Goal: Information Seeking & Learning: Learn about a topic

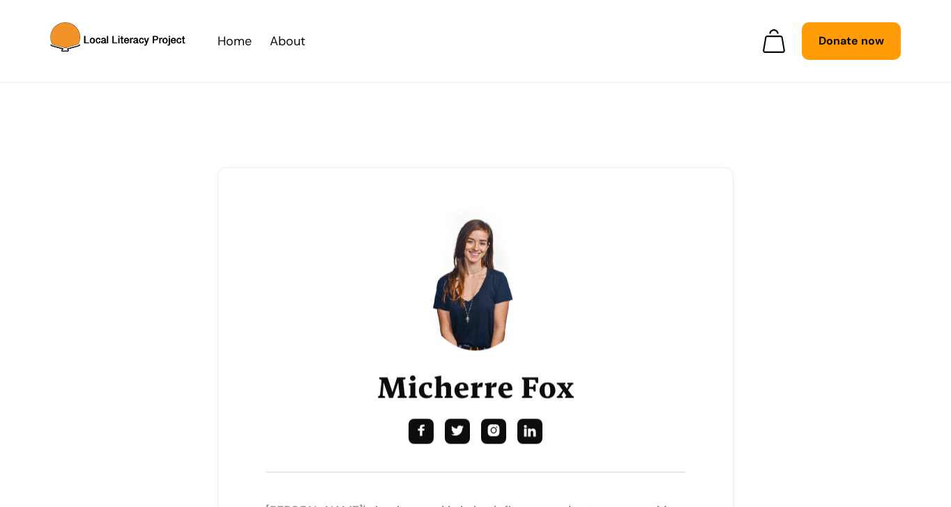
scroll to position [262, 0]
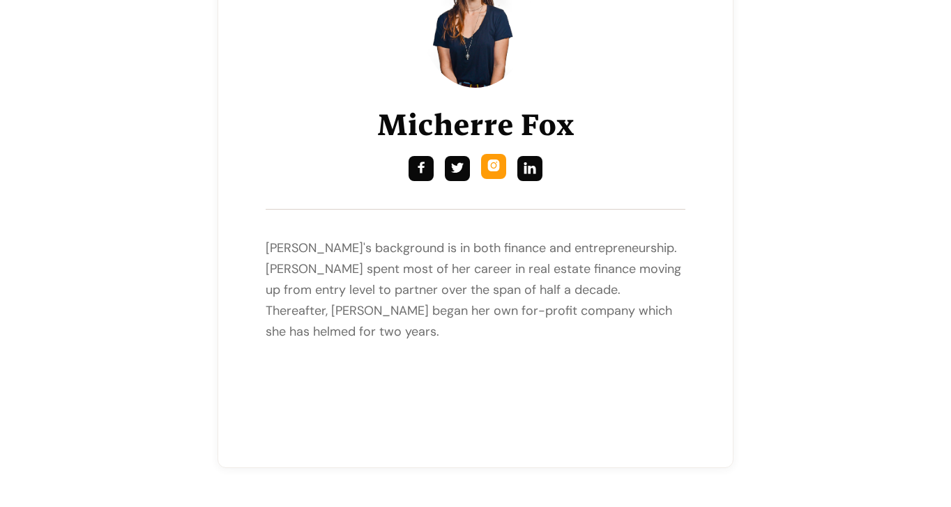
click at [497, 171] on div "" at bounding box center [493, 166] width 13 height 15
click at [526, 168] on div "" at bounding box center [529, 166] width 13 height 15
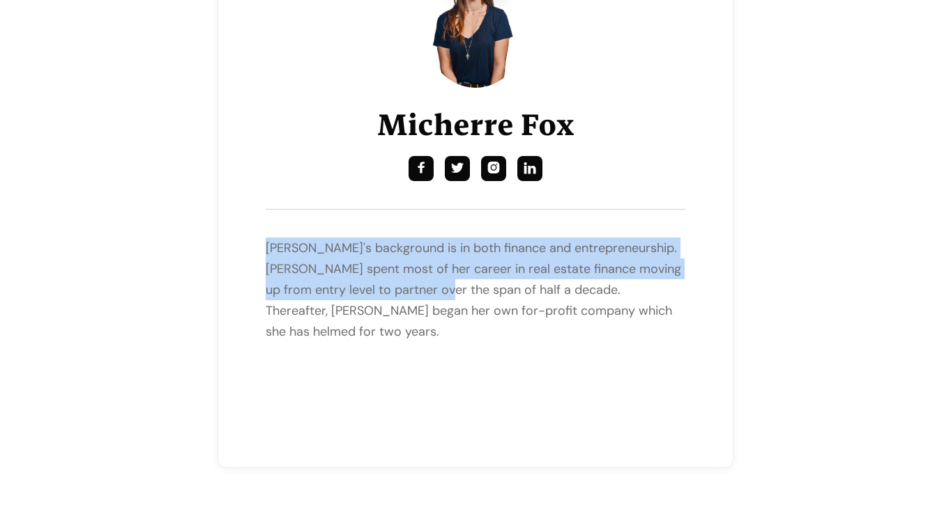
drag, startPoint x: 446, startPoint y: 258, endPoint x: 462, endPoint y: 296, distance: 41.6
click at [461, 295] on div "Micherre Fox     [PERSON_NAME]'s background is in both finance and entrepre…" at bounding box center [476, 183] width 420 height 479
click at [464, 298] on p "[PERSON_NAME]'s background is in both finance and entrepreneurship. [PERSON_NAM…" at bounding box center [476, 290] width 420 height 105
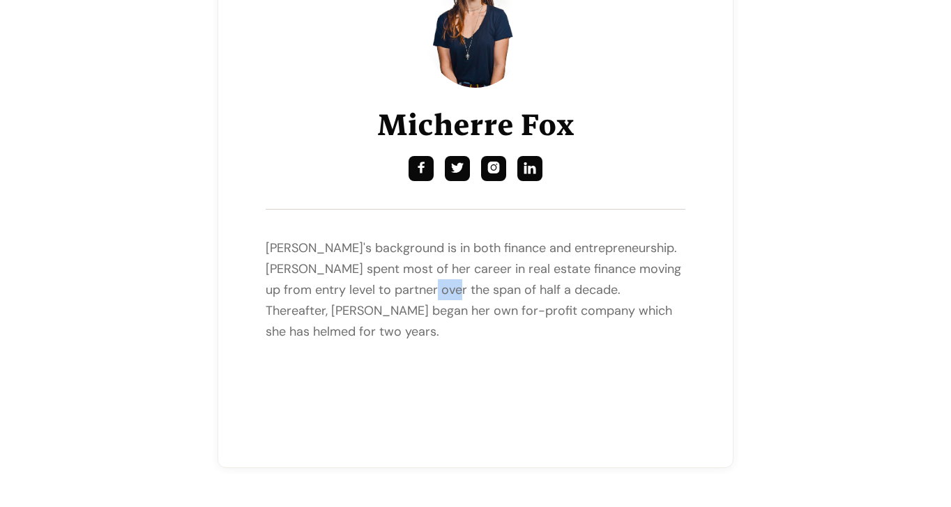
click at [466, 296] on p "[PERSON_NAME]'s background is in both finance and entrepreneurship. [PERSON_NAM…" at bounding box center [476, 290] width 420 height 105
click at [464, 296] on p "[PERSON_NAME]'s background is in both finance and entrepreneurship. [PERSON_NAM…" at bounding box center [476, 290] width 420 height 105
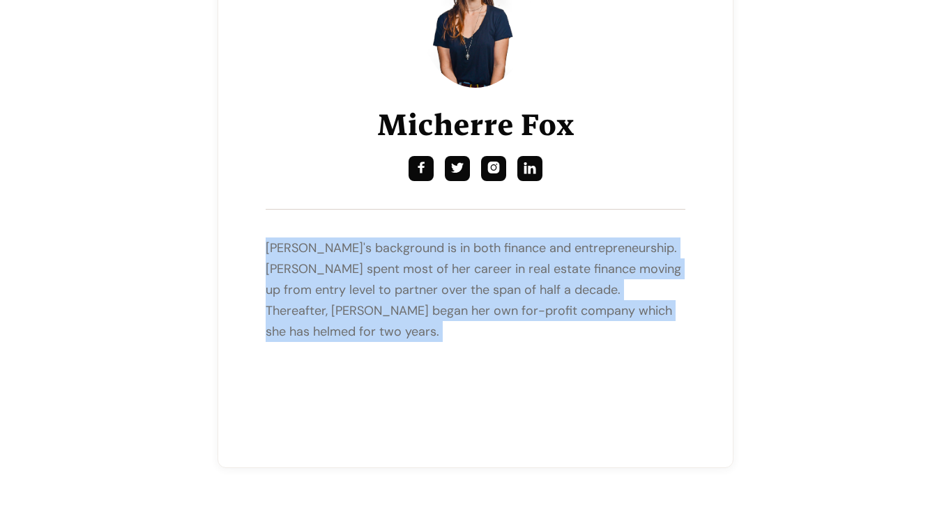
click at [464, 296] on p "[PERSON_NAME]'s background is in both finance and entrepreneurship. [PERSON_NAM…" at bounding box center [476, 290] width 420 height 105
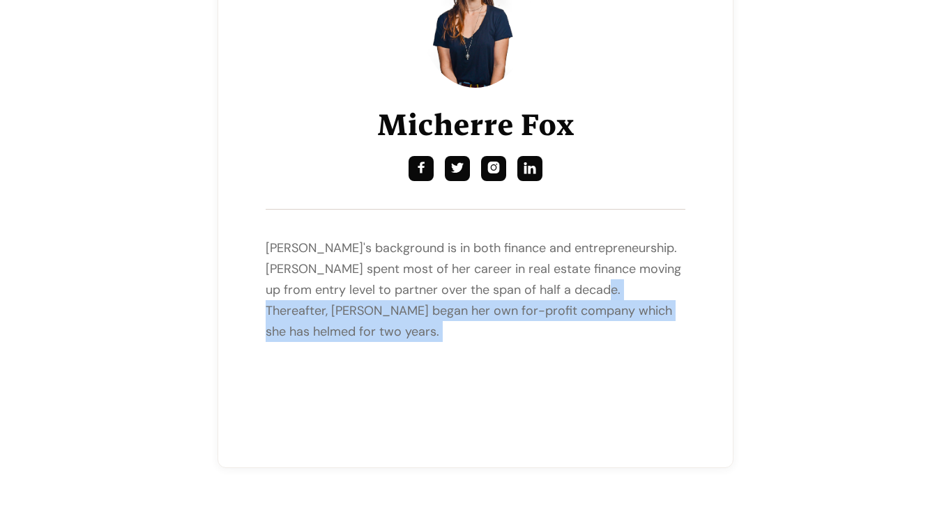
drag, startPoint x: 616, startPoint y: 296, endPoint x: 644, endPoint y: 283, distance: 30.9
click at [641, 287] on p "[PERSON_NAME]'s background is in both finance and entrepreneurship. [PERSON_NAM…" at bounding box center [476, 290] width 420 height 105
click at [644, 283] on p "[PERSON_NAME]'s background is in both finance and entrepreneurship. [PERSON_NAM…" at bounding box center [476, 290] width 420 height 105
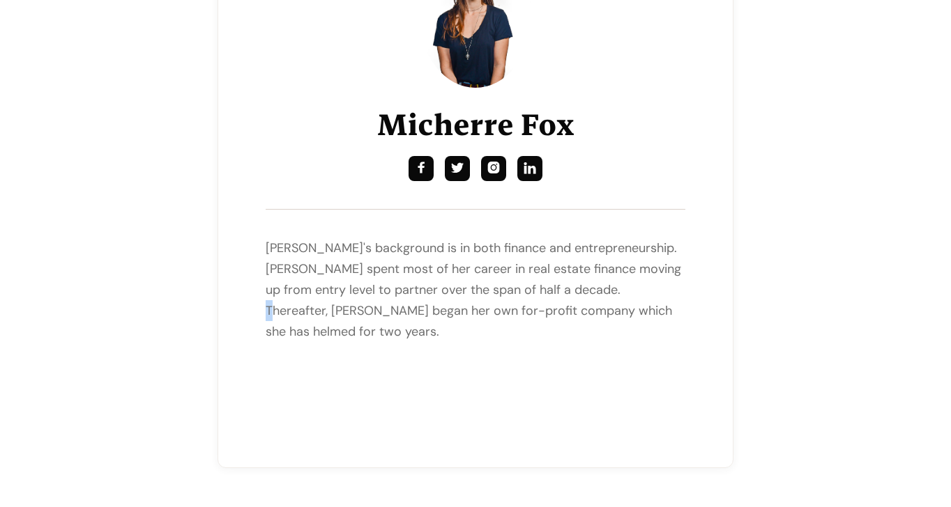
click at [644, 283] on p "[PERSON_NAME]'s background is in both finance and entrepreneurship. [PERSON_NAM…" at bounding box center [476, 290] width 420 height 105
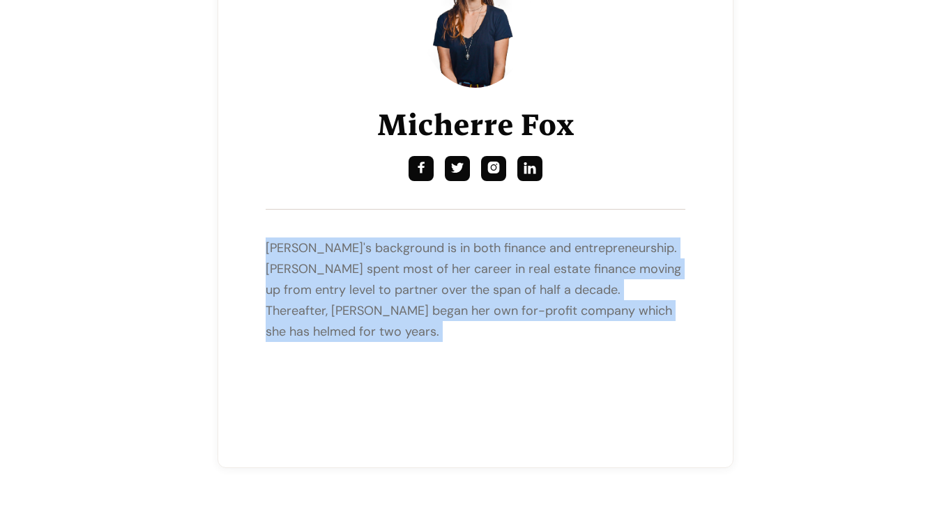
click at [644, 283] on p "[PERSON_NAME]'s background is in both finance and entrepreneurship. [PERSON_NAM…" at bounding box center [476, 290] width 420 height 105
click at [570, 305] on p "[PERSON_NAME]'s background is in both finance and entrepreneurship. [PERSON_NAM…" at bounding box center [476, 290] width 420 height 105
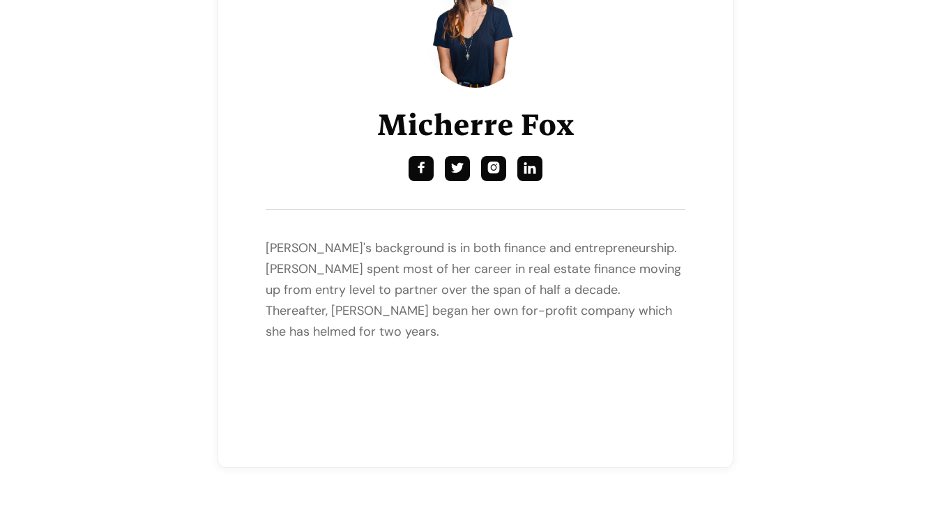
scroll to position [0, 0]
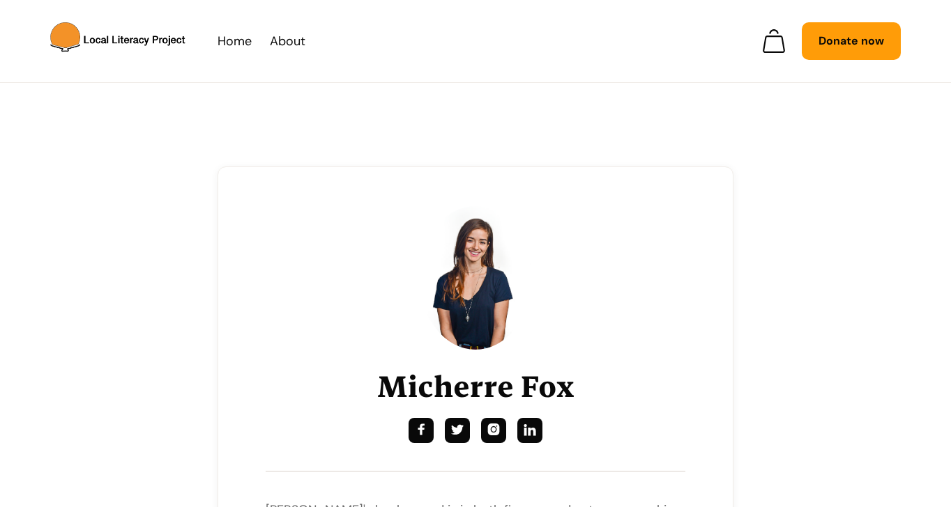
click at [516, 233] on div "Micherre Fox     [PERSON_NAME]'s background is in both finance and entrepre…" at bounding box center [476, 445] width 420 height 479
